Goal: Find specific fact: Find specific fact

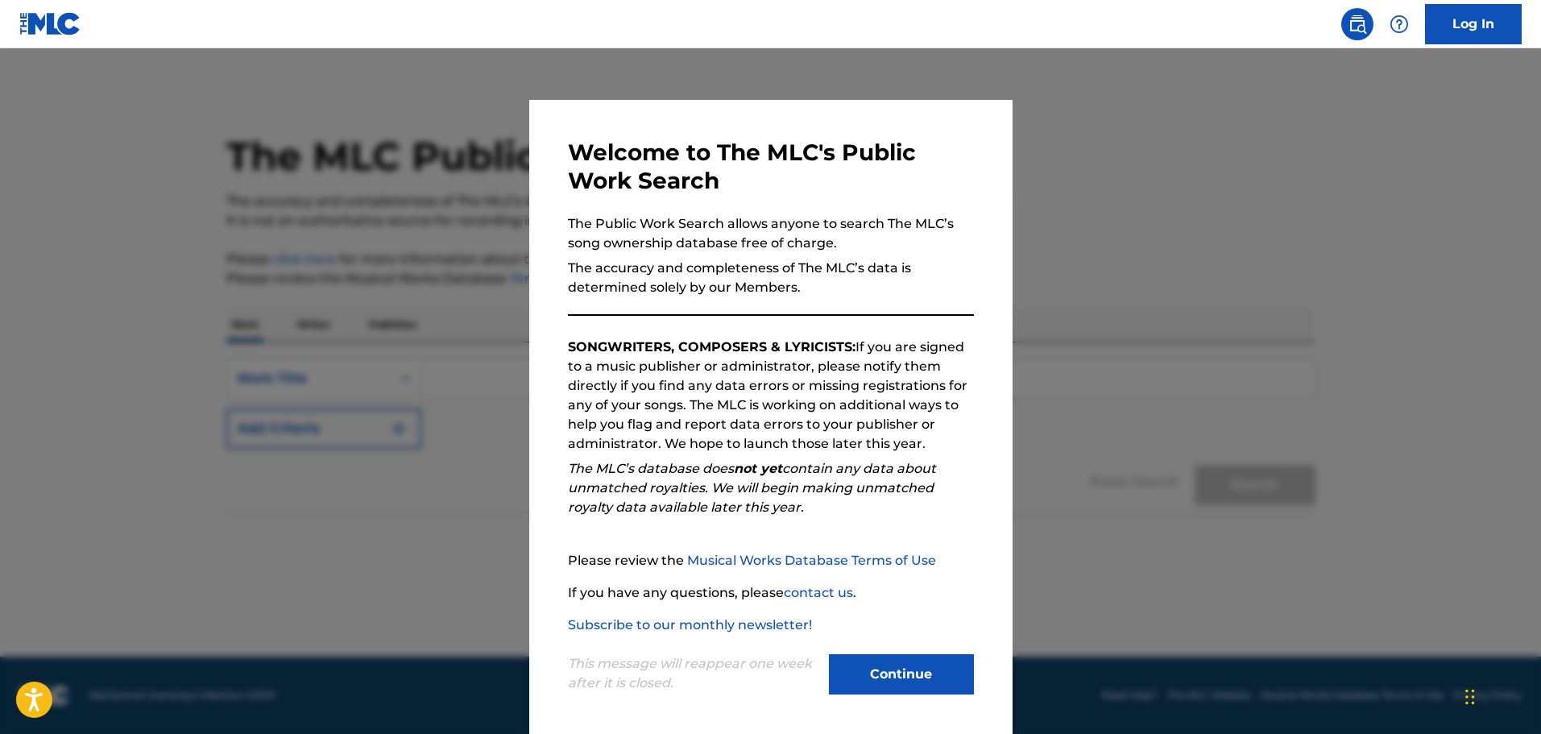
click at [894, 674] on button "Continue" at bounding box center [901, 674] width 145 height 40
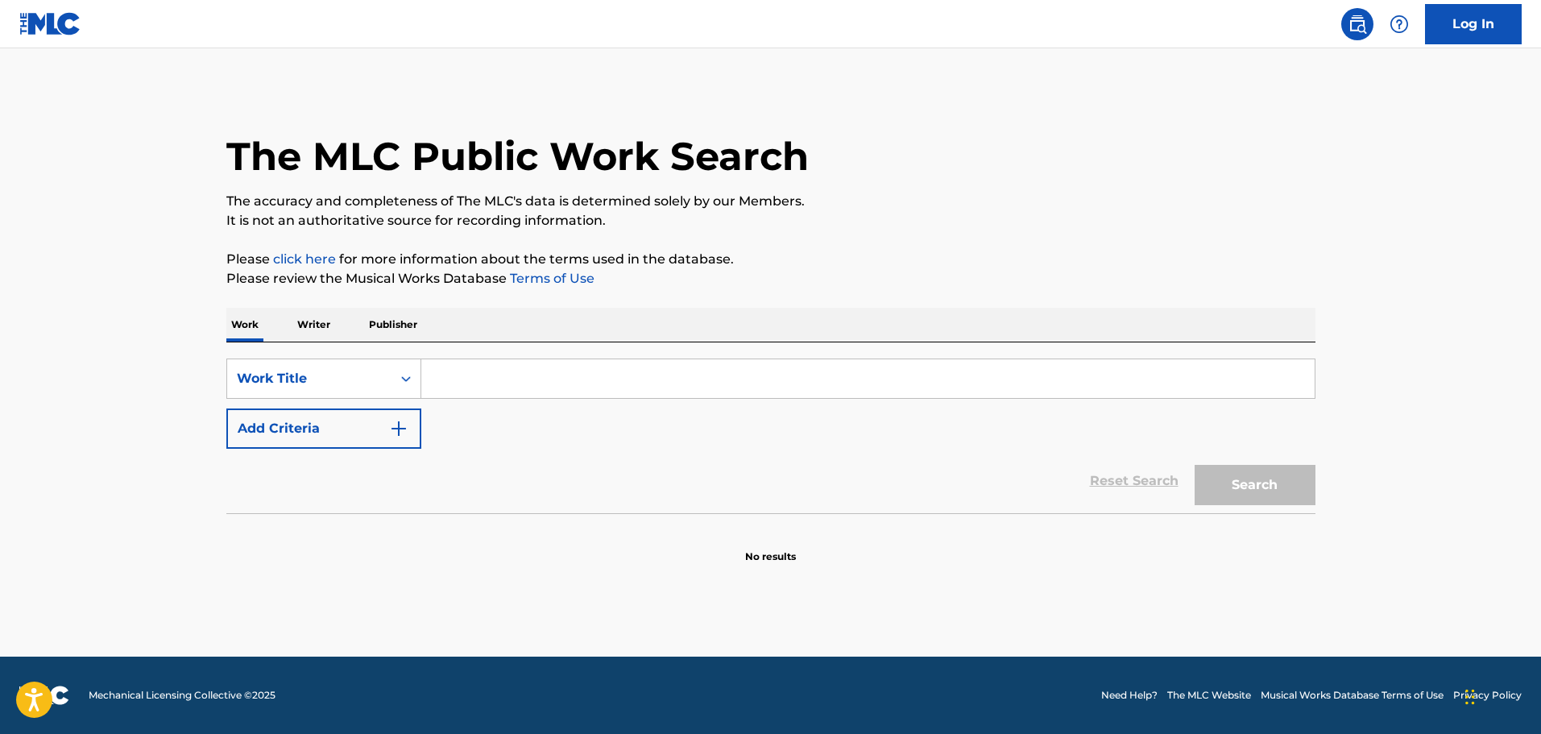
click at [483, 394] on input "Search Form" at bounding box center [868, 378] width 894 height 39
paste input "Hey [PERSON_NAME] - Polaris"
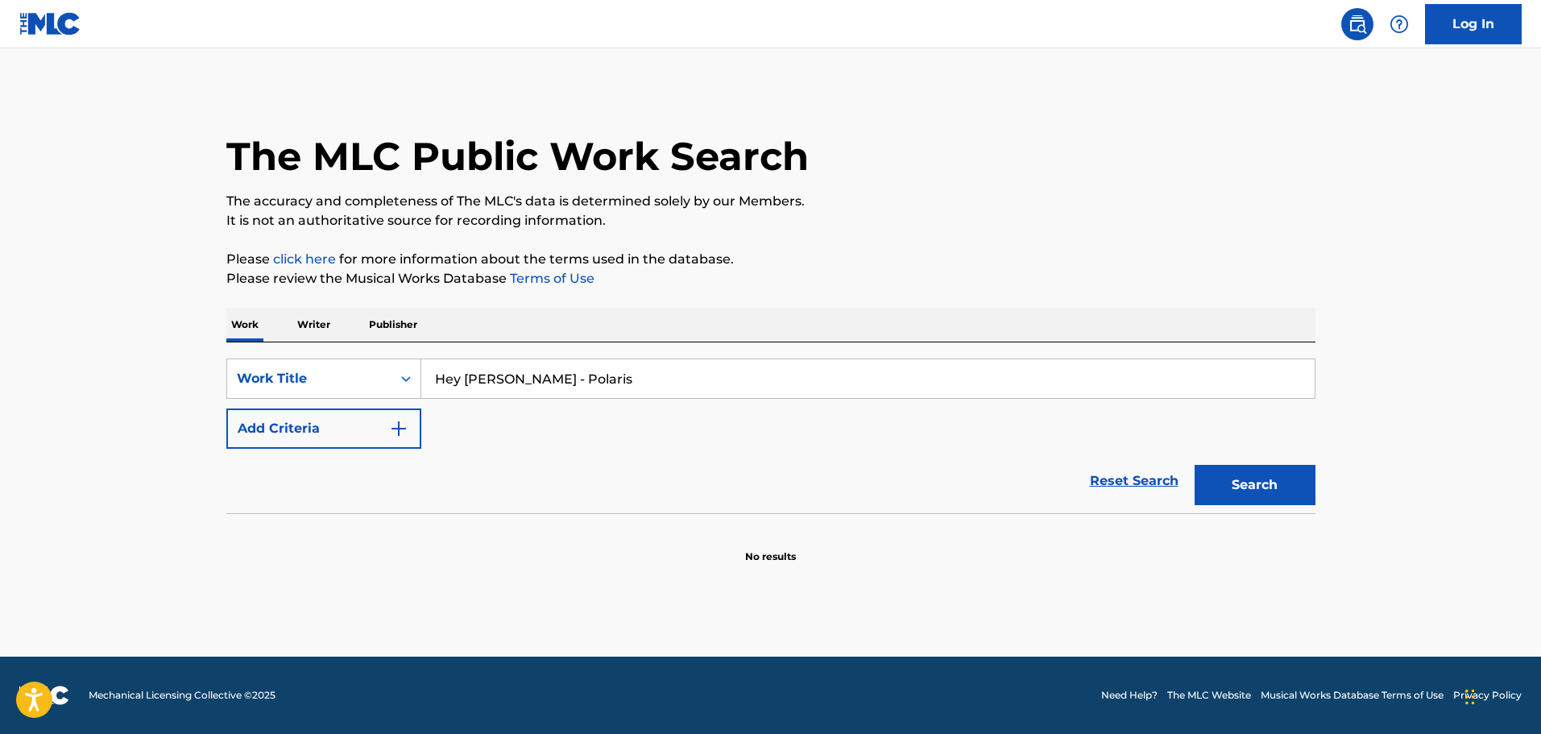
type input "Hey [PERSON_NAME] - Polaris"
click at [1252, 473] on button "Search" at bounding box center [1255, 485] width 121 height 40
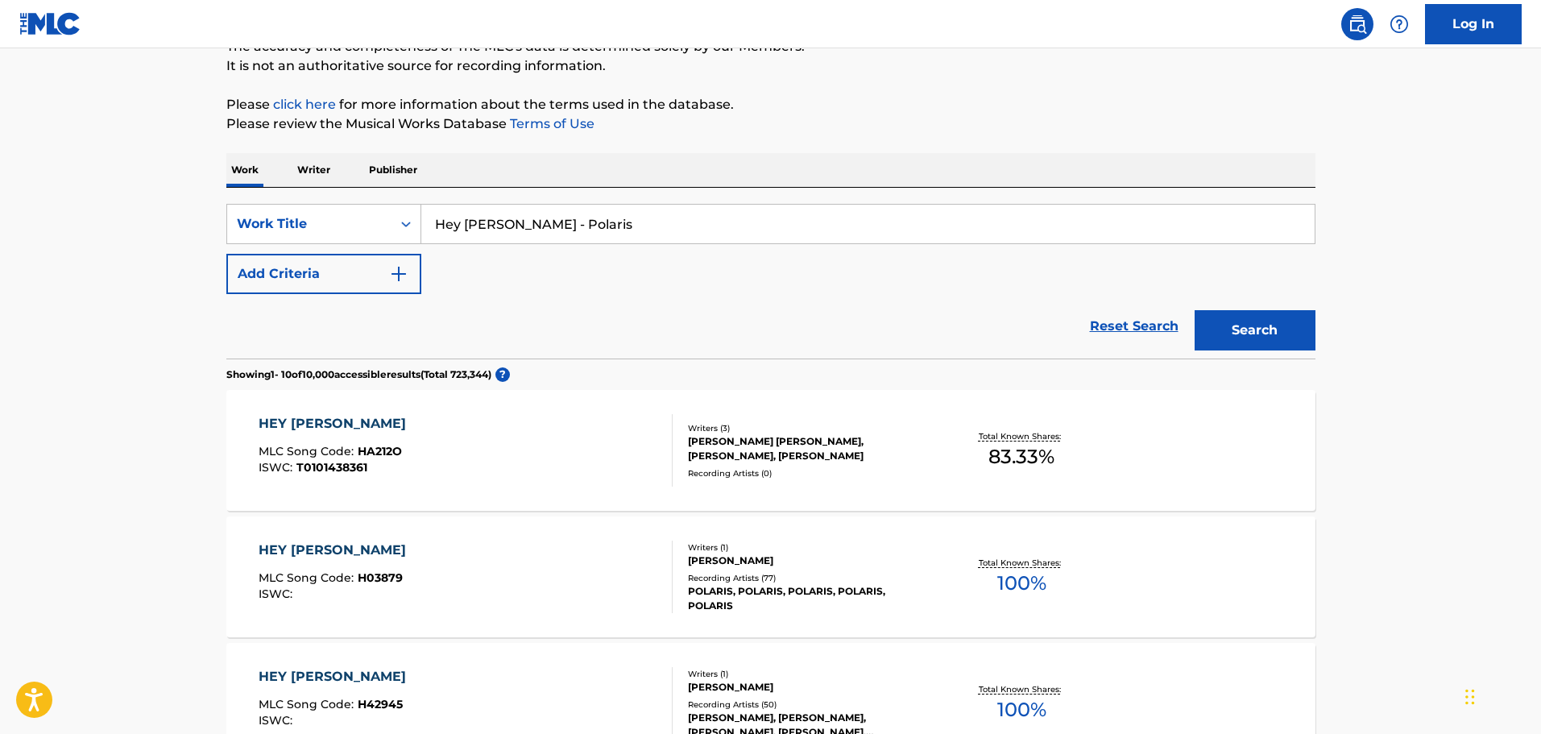
scroll to position [161, 0]
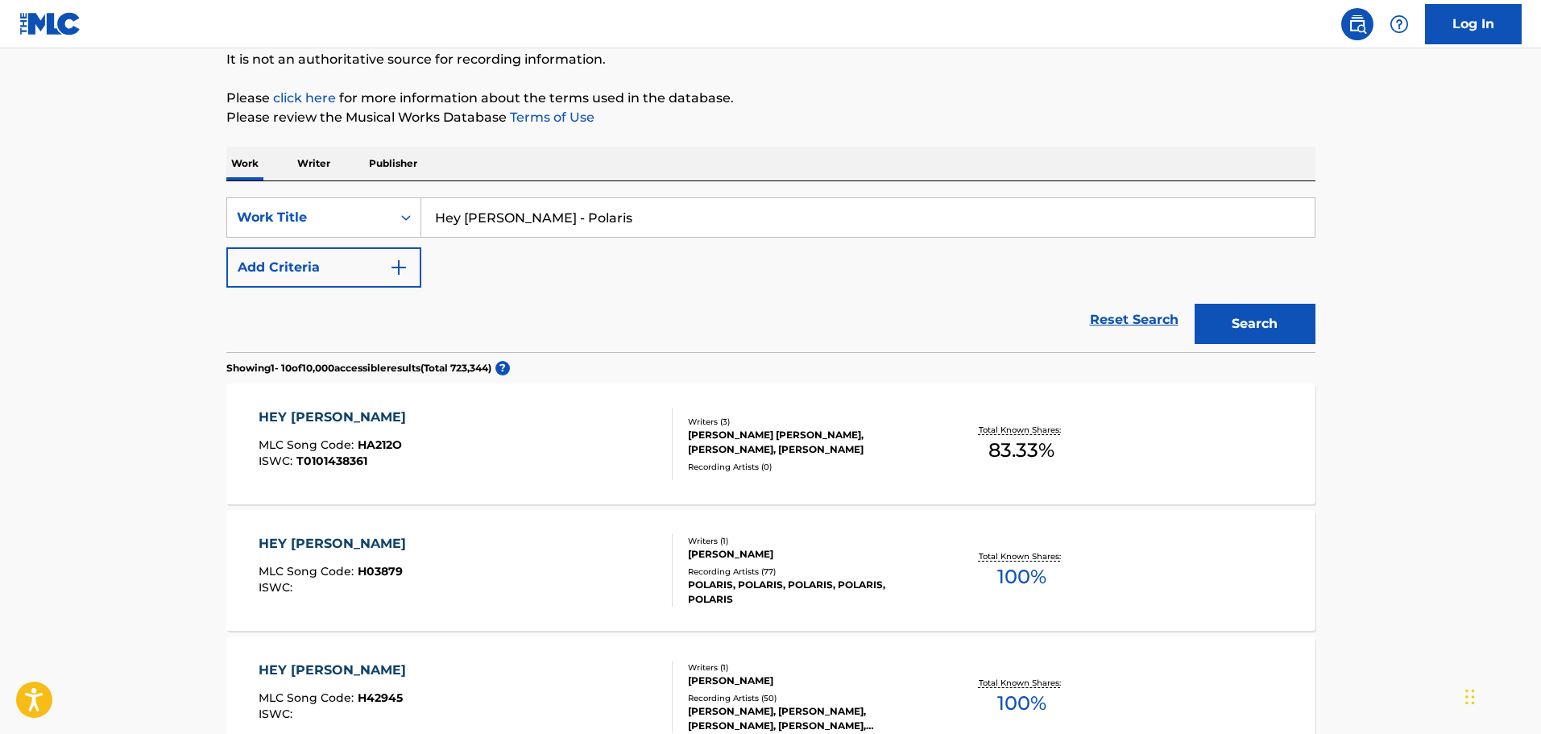
click at [540, 550] on div "HEY [PERSON_NAME] MLC Song Code : H03879 ISWC :" at bounding box center [466, 570] width 414 height 73
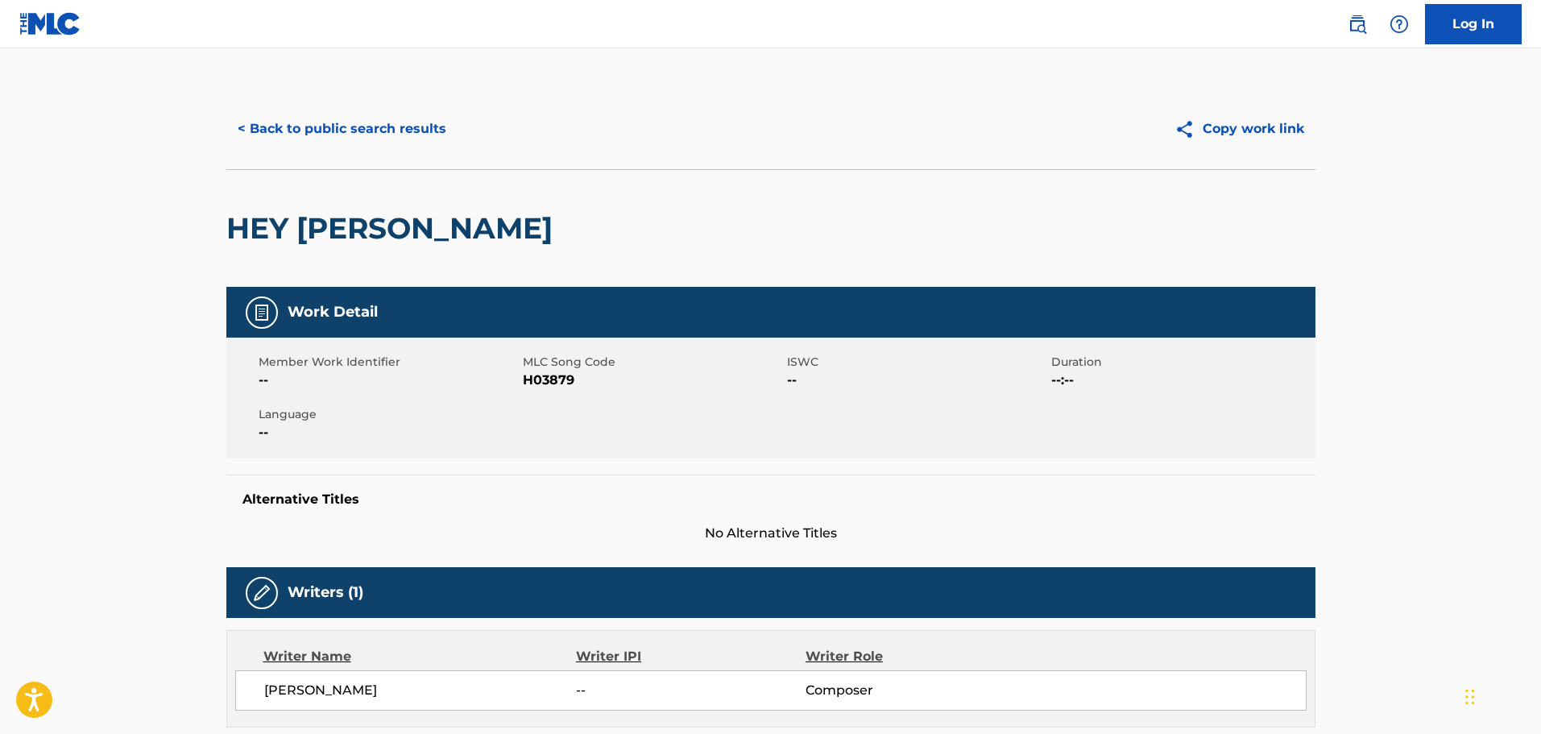
click at [1263, 126] on button "Copy work link" at bounding box center [1239, 129] width 152 height 40
